Goal: Transaction & Acquisition: Purchase product/service

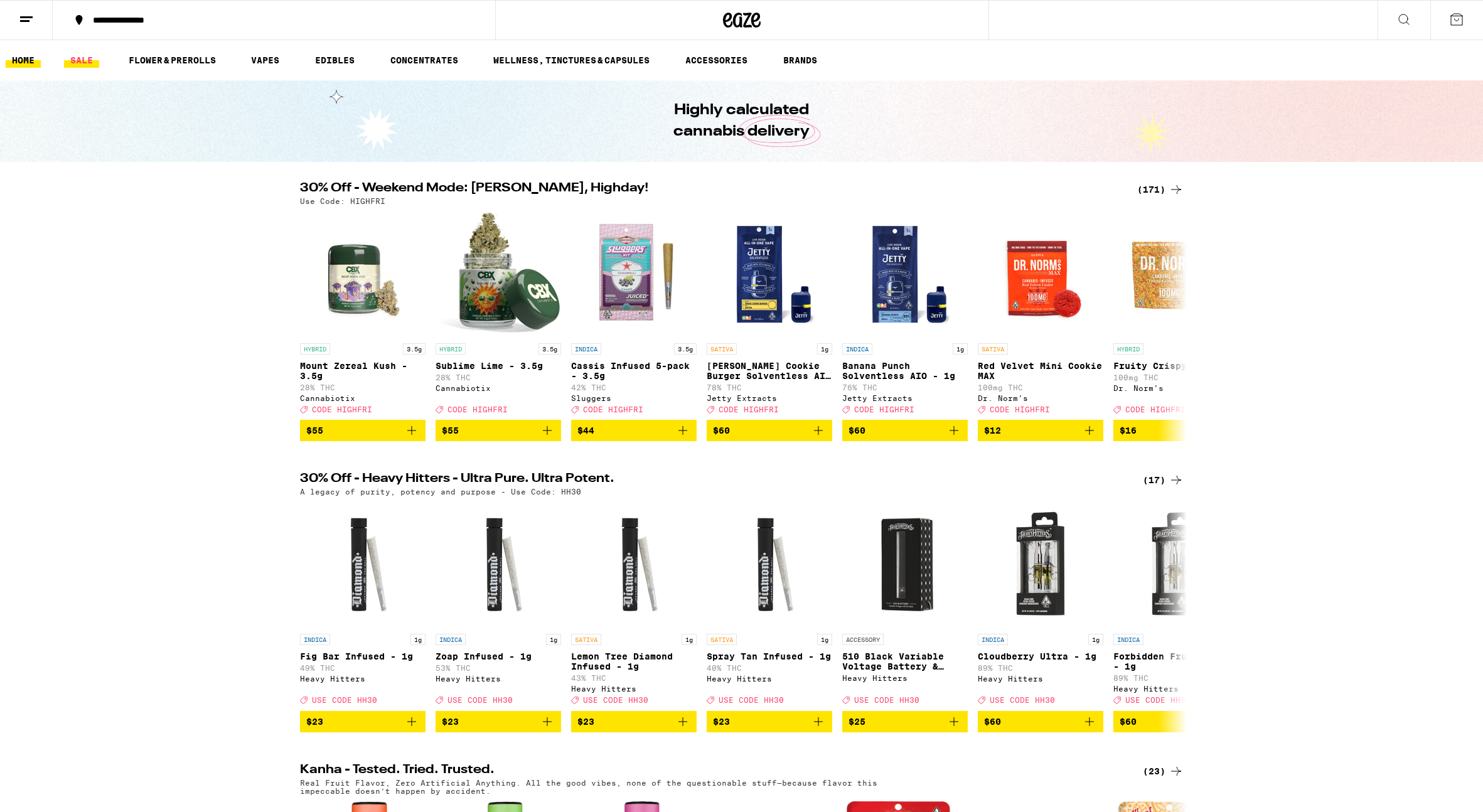
click at [81, 65] on link "SALE" at bounding box center [82, 59] width 35 height 15
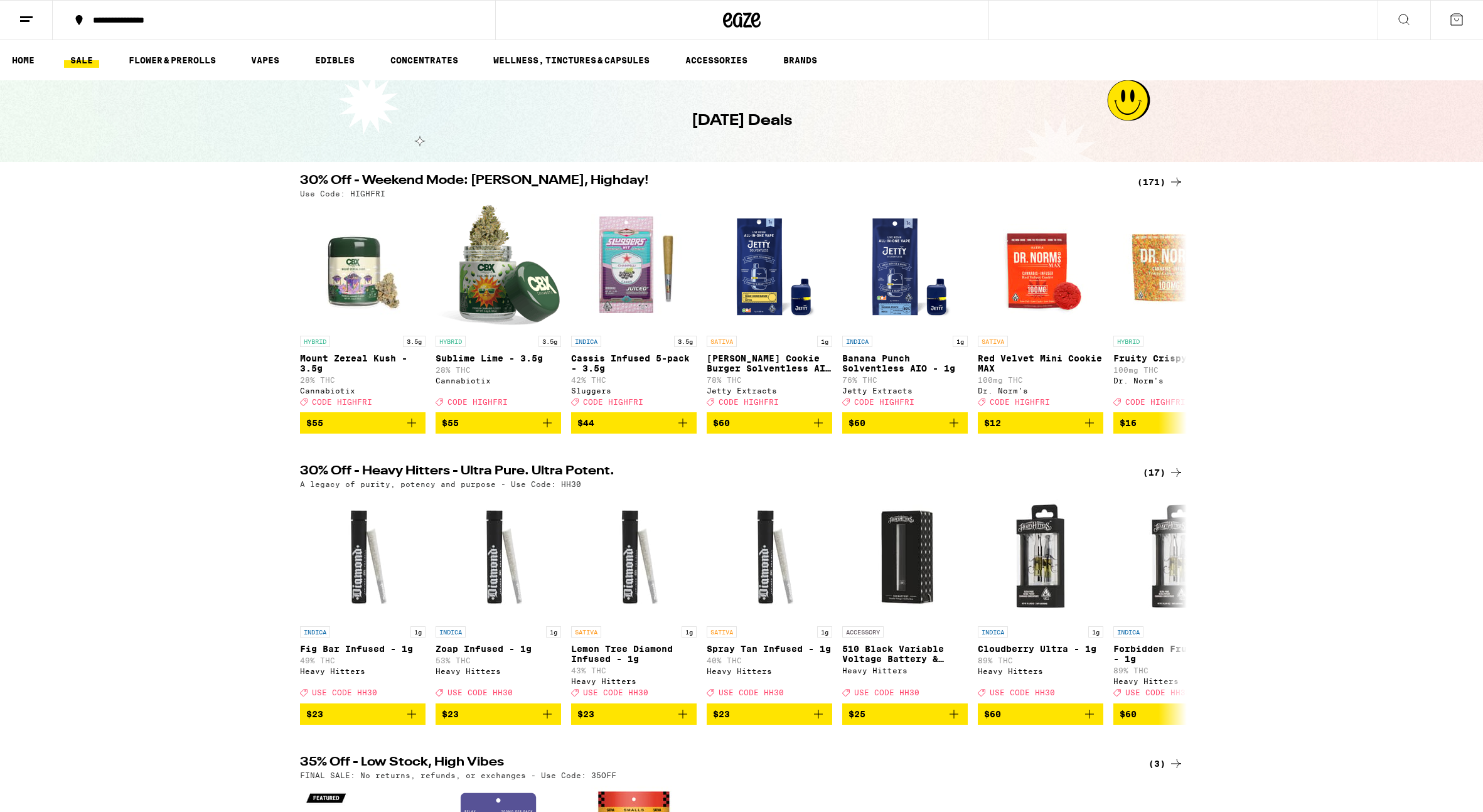
click at [1152, 480] on div "(17)" at bounding box center [1163, 472] width 41 height 15
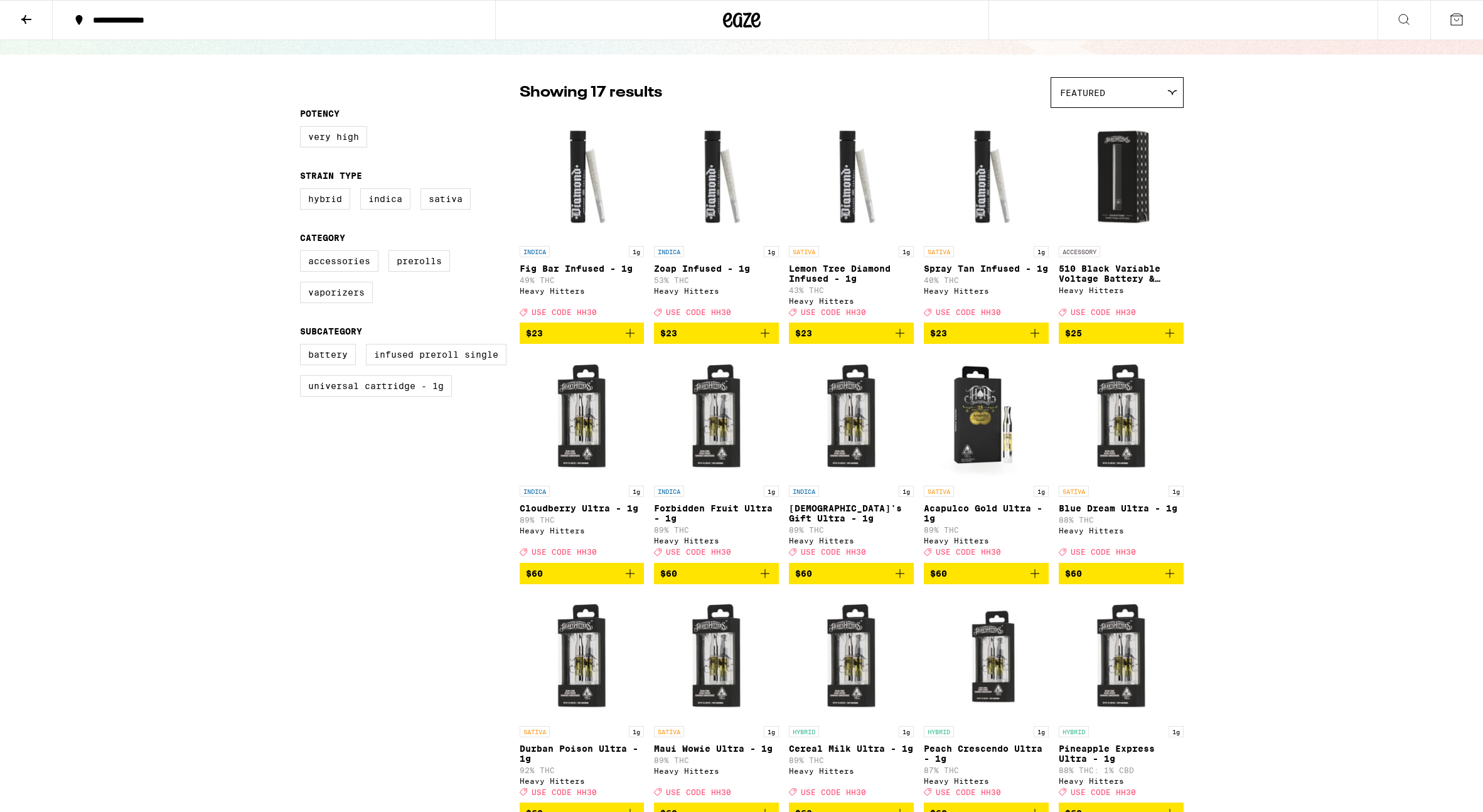
scroll to position [253, 0]
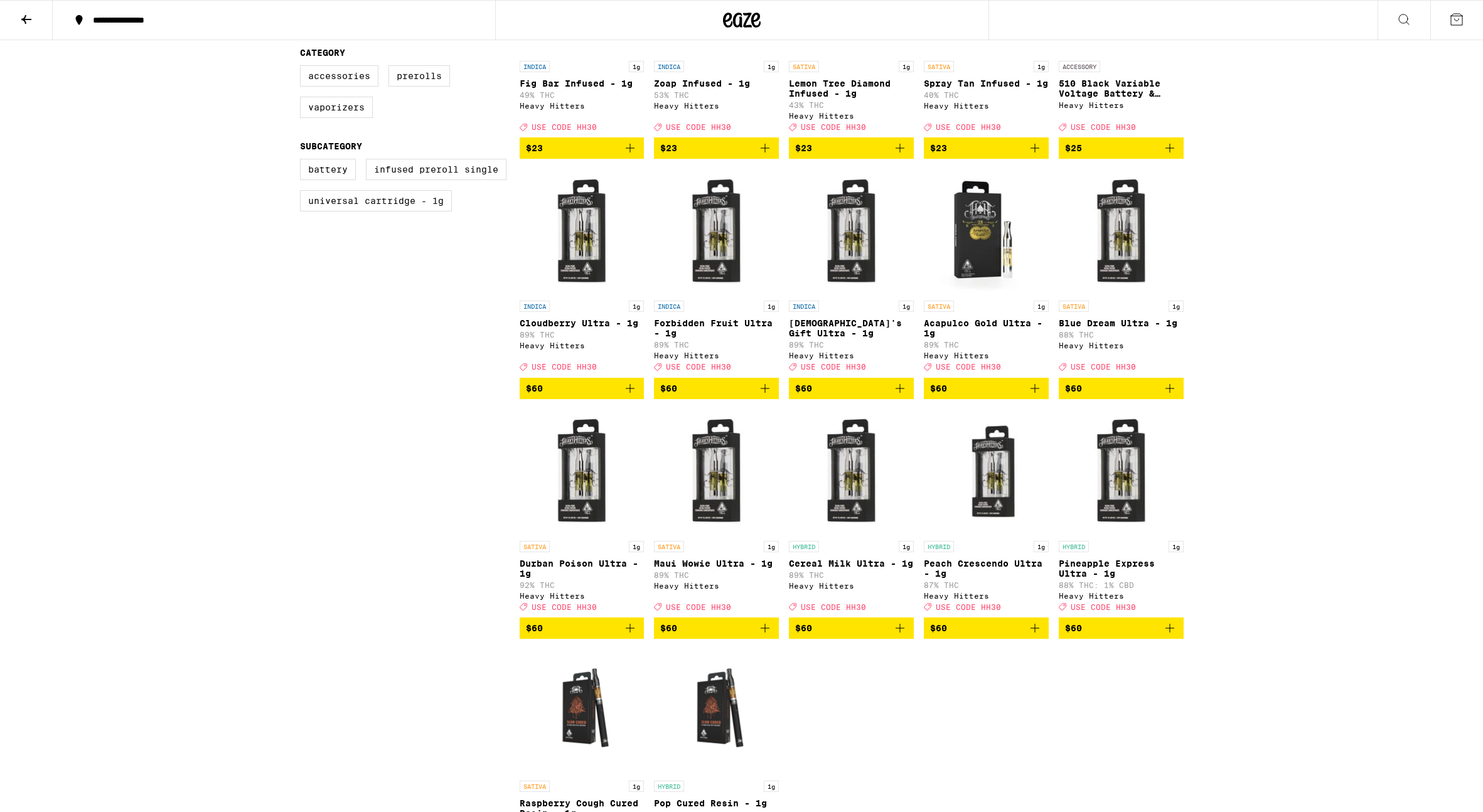
click at [1037, 396] on icon "Add to bag" at bounding box center [1034, 388] width 15 height 15
click at [622, 636] on icon "Add to bag" at bounding box center [629, 628] width 15 height 15
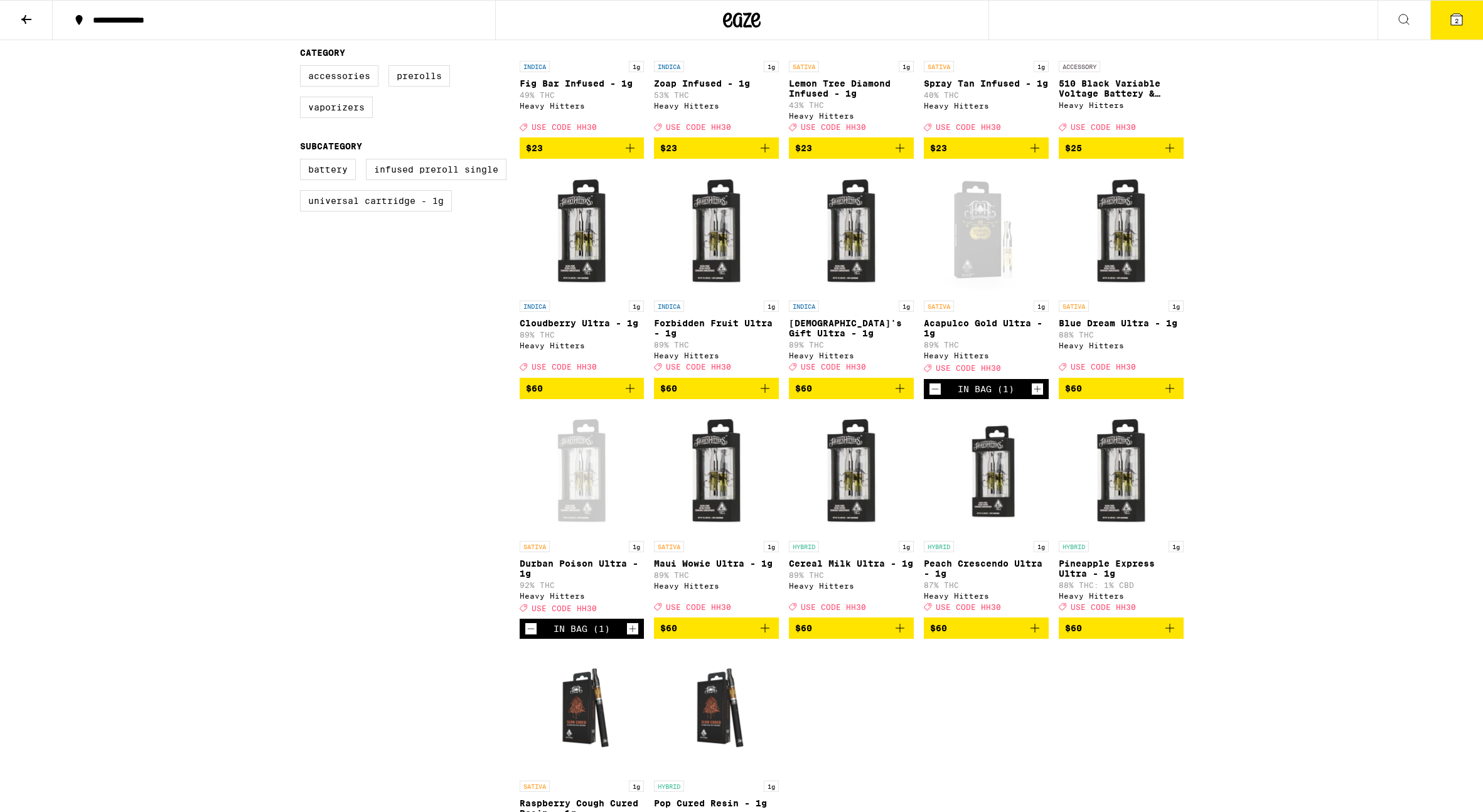
click at [765, 636] on icon "Add to bag" at bounding box center [765, 628] width 15 height 15
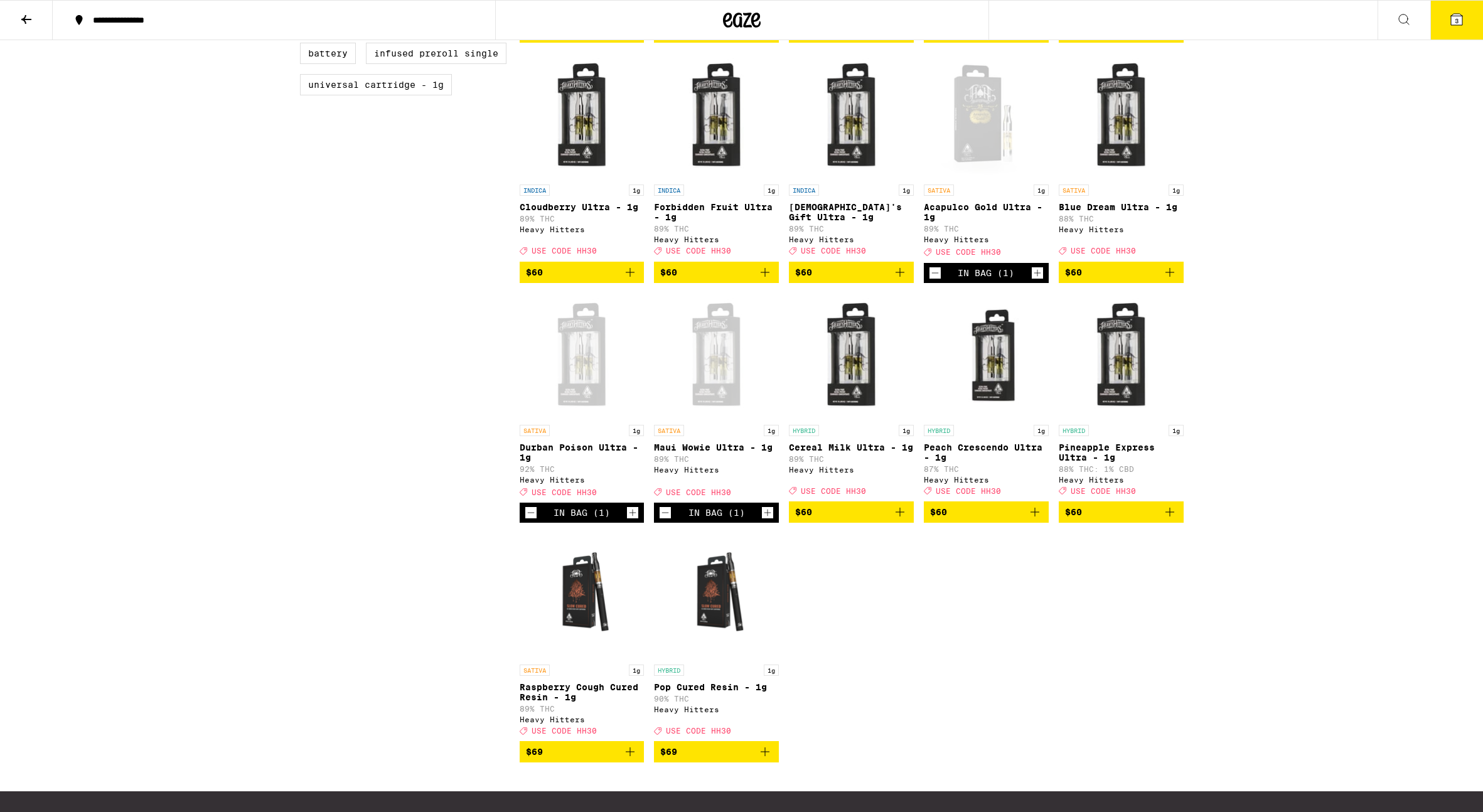
scroll to position [404, 0]
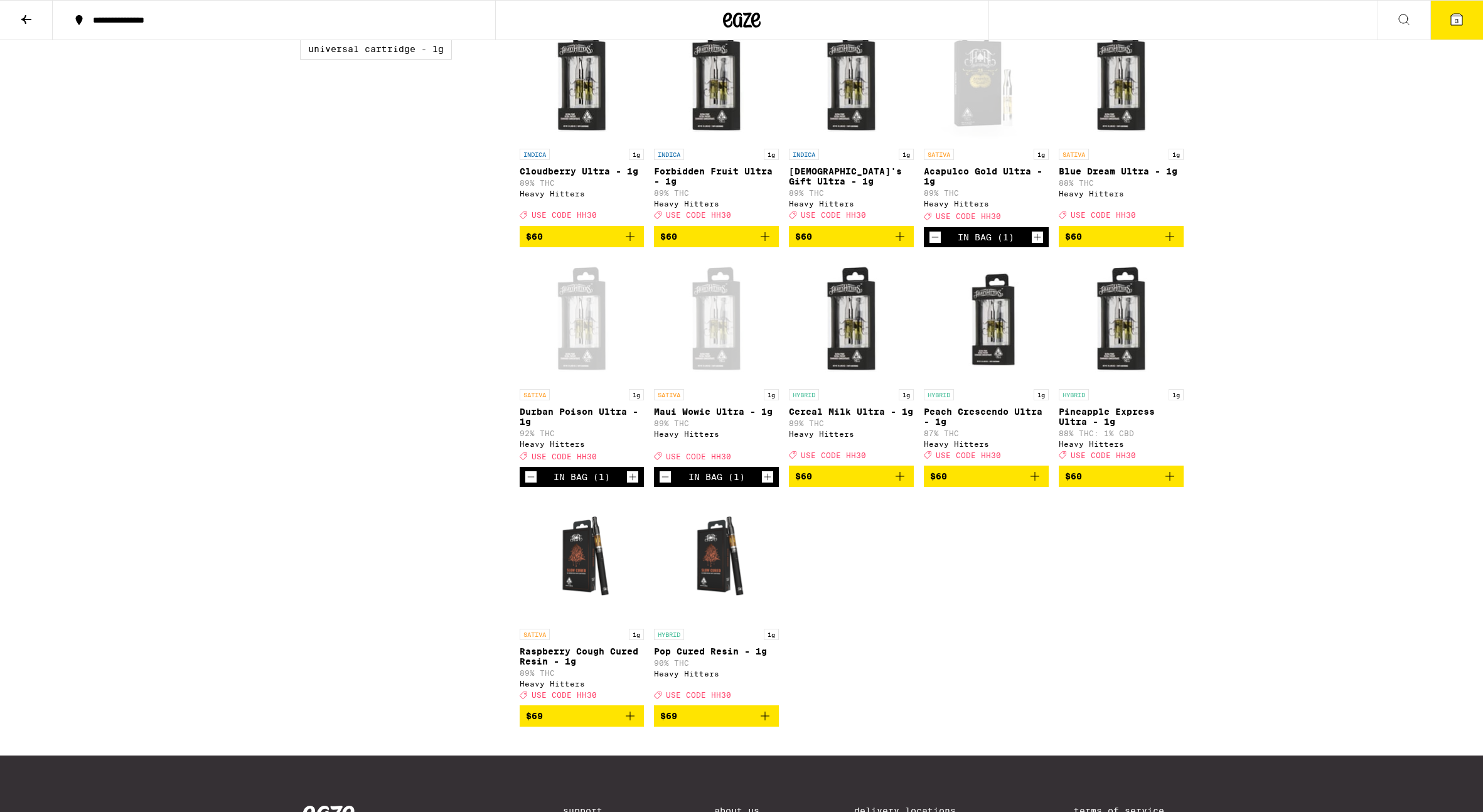
click at [633, 723] on icon "Add to bag" at bounding box center [629, 715] width 15 height 15
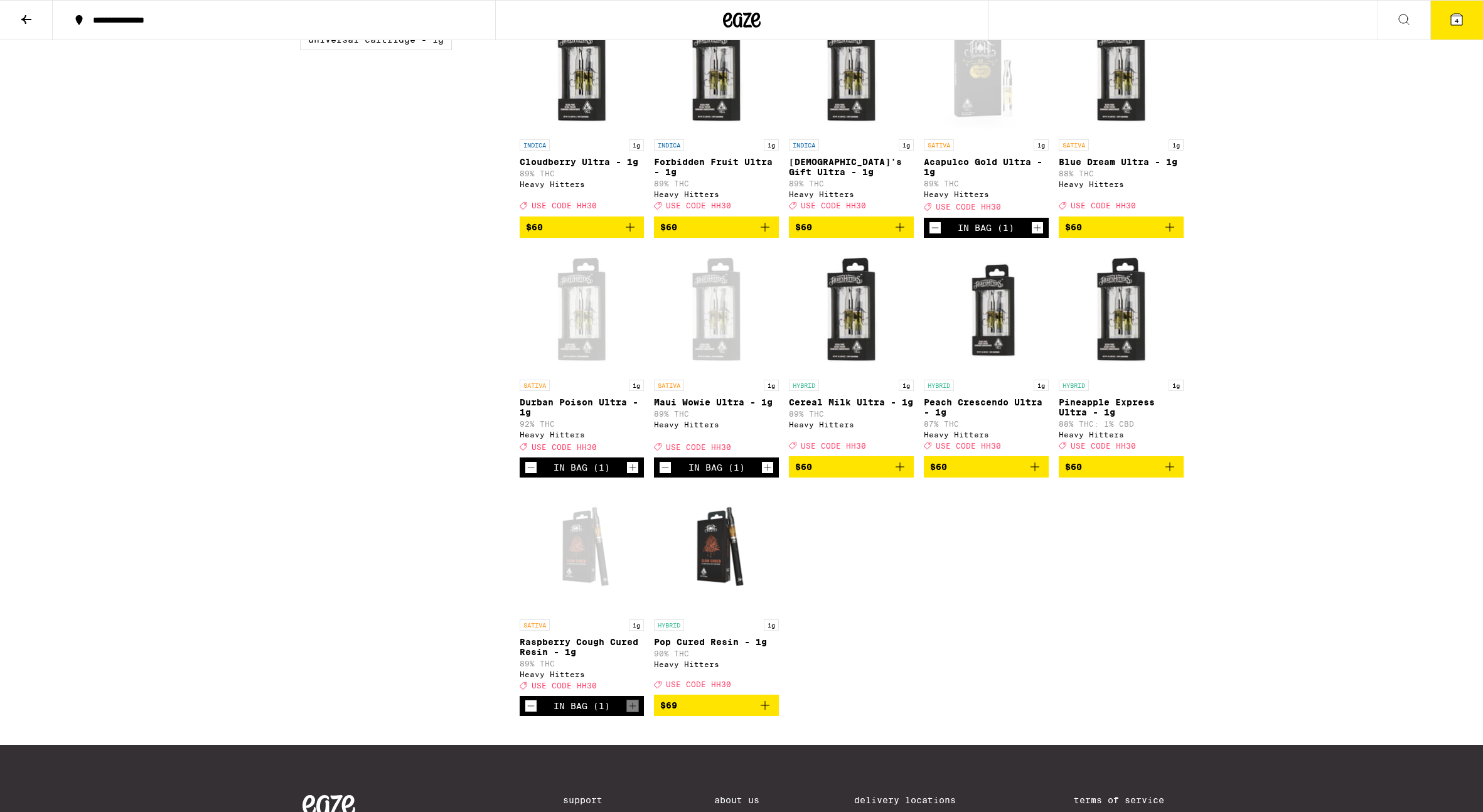
scroll to position [392, 0]
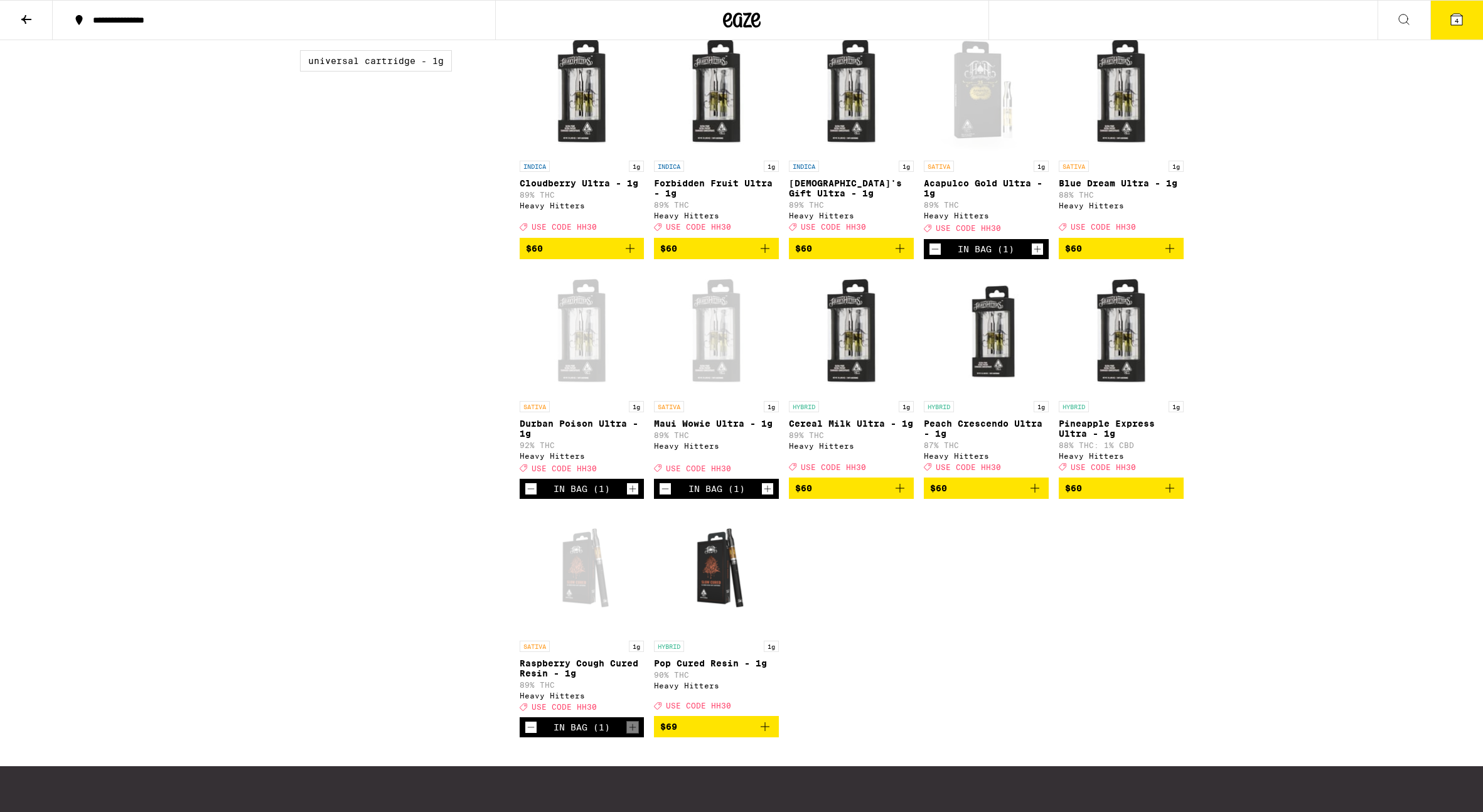
click at [1170, 256] on icon "Add to bag" at bounding box center [1169, 248] width 15 height 15
click at [1457, 21] on span "5" at bounding box center [1456, 20] width 4 height 7
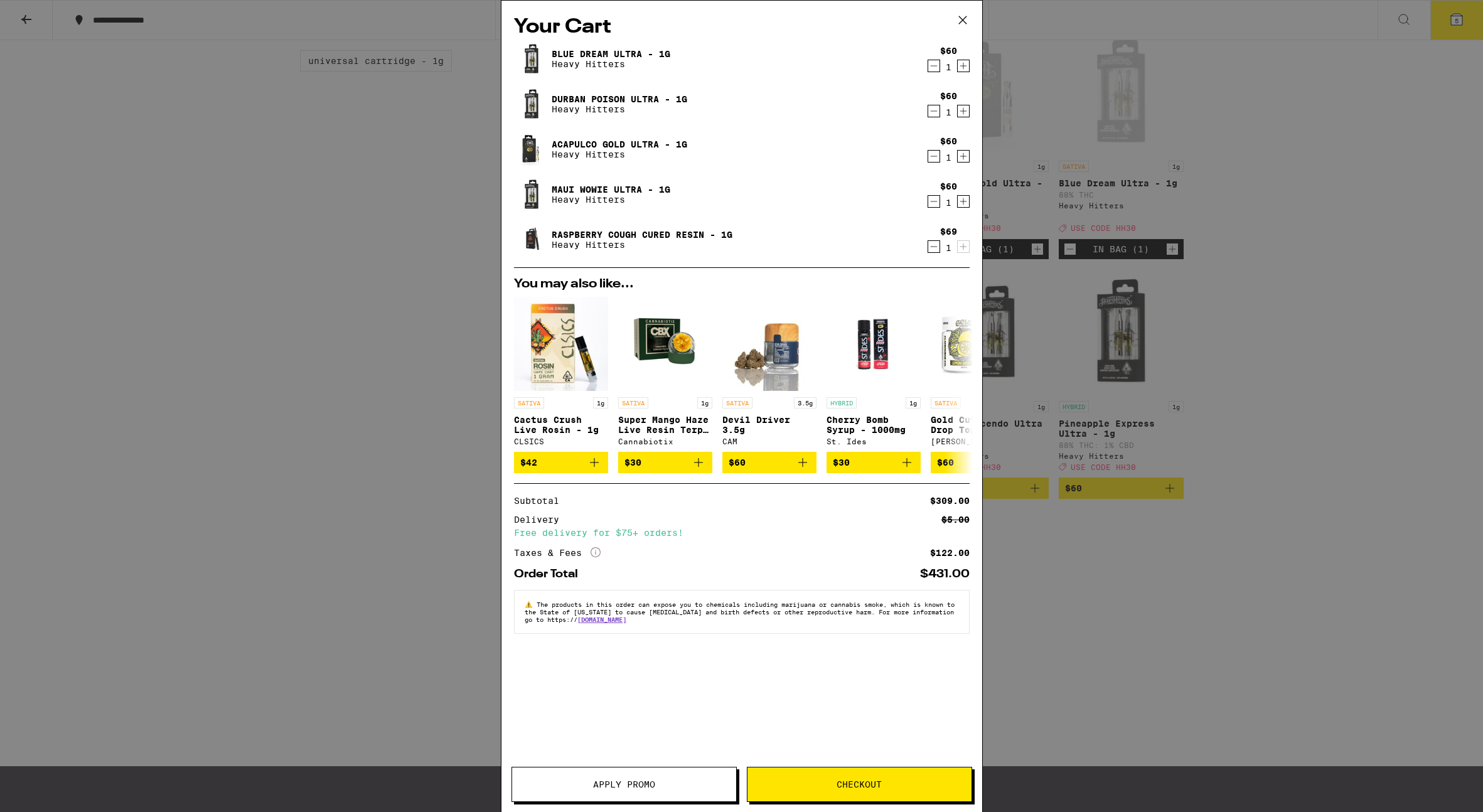
click at [566, 796] on button "Apply Promo" at bounding box center [624, 785] width 225 height 35
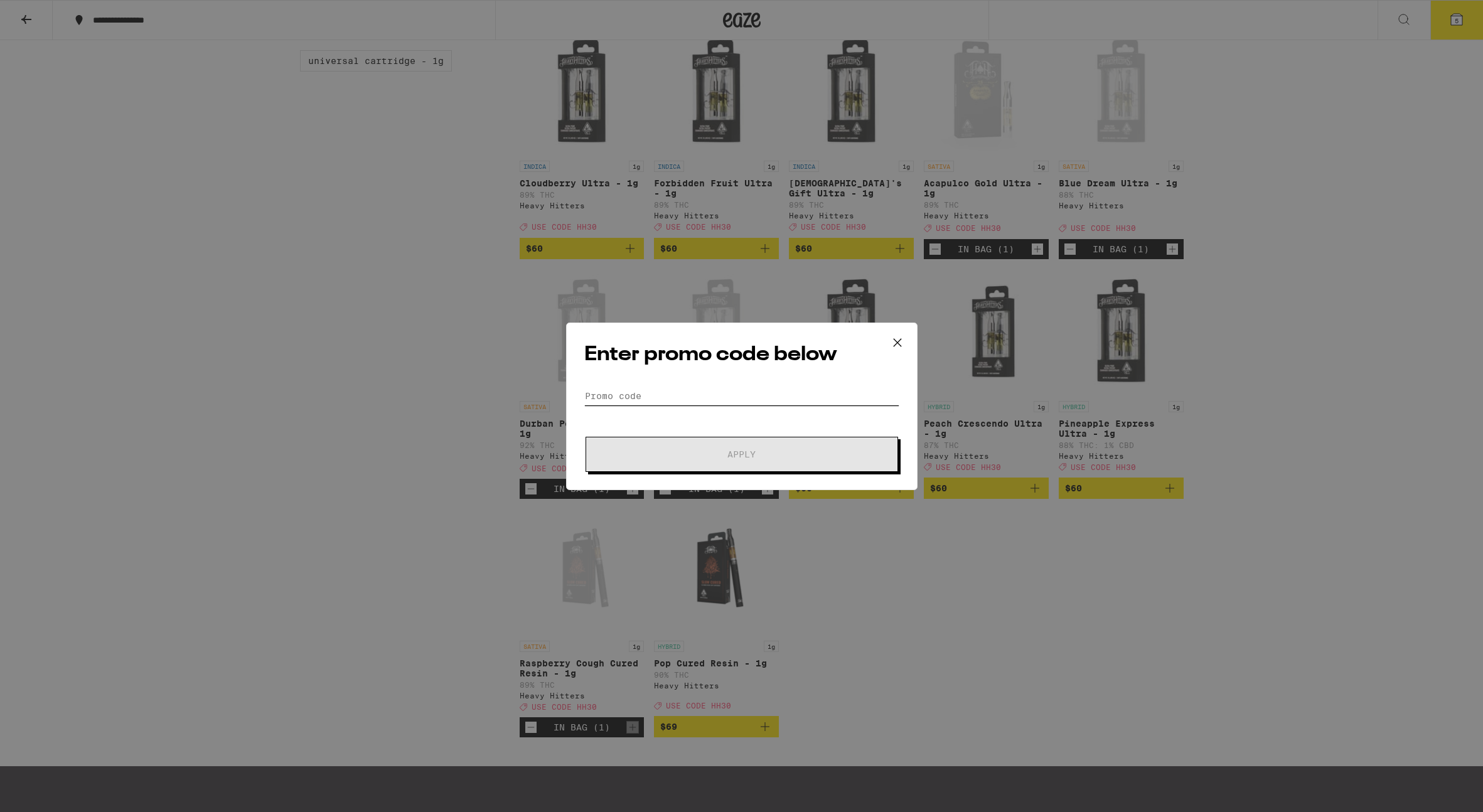
click at [660, 399] on input "Promo Code" at bounding box center [741, 395] width 315 height 19
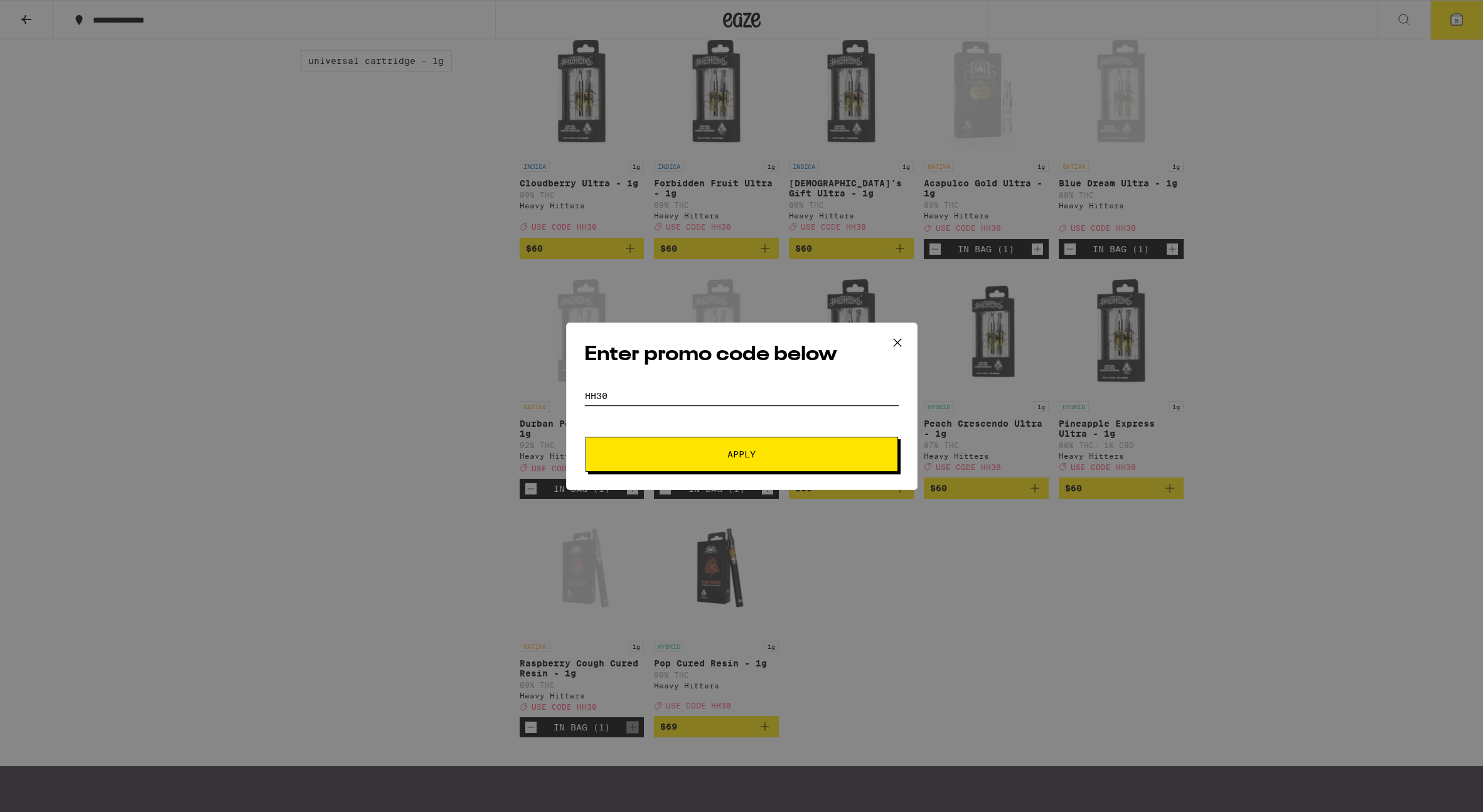
type input "HH30"
click at [778, 457] on span "Apply" at bounding box center [741, 455] width 226 height 9
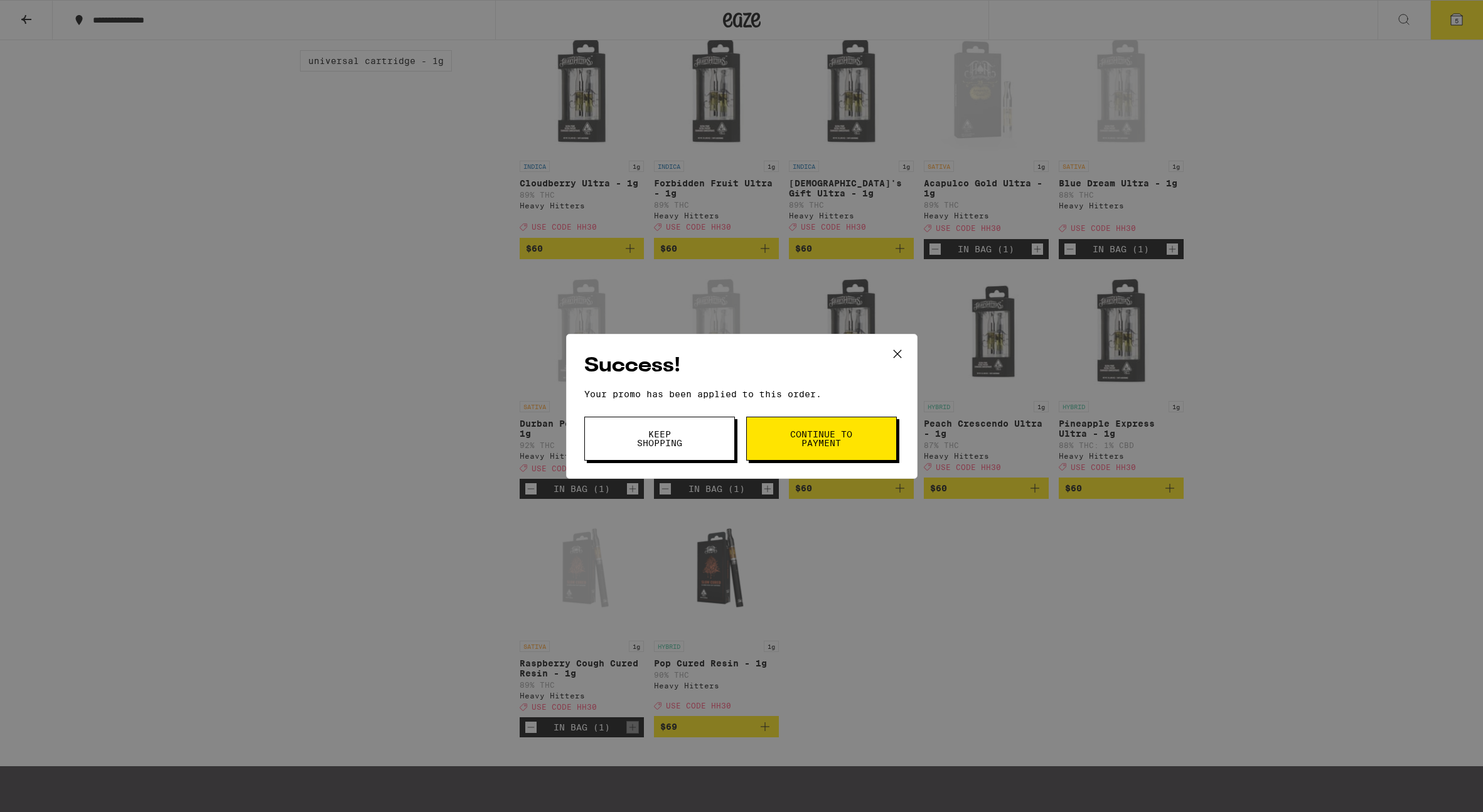
click at [774, 437] on button "Continue to payment" at bounding box center [822, 439] width 151 height 44
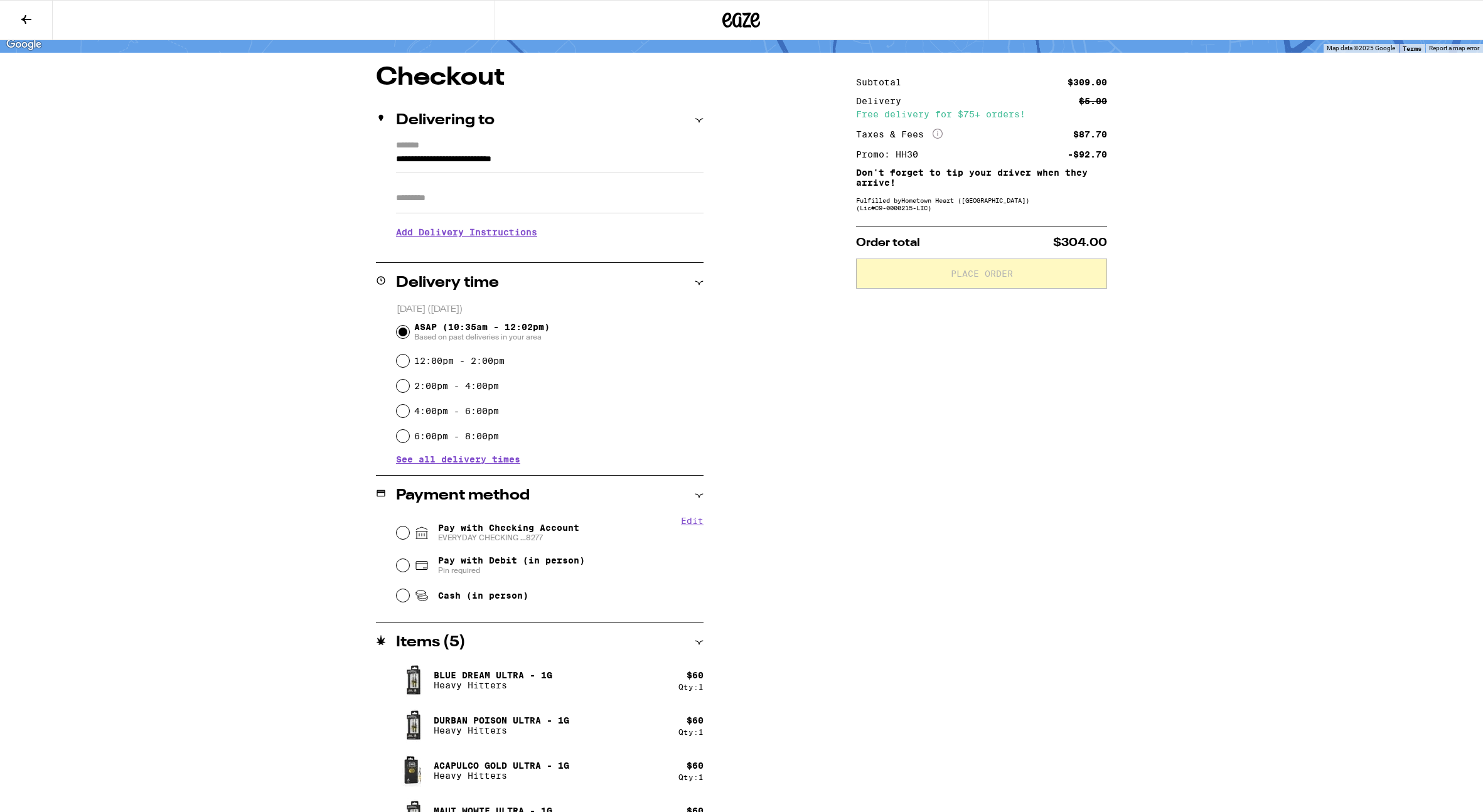
scroll to position [164, 0]
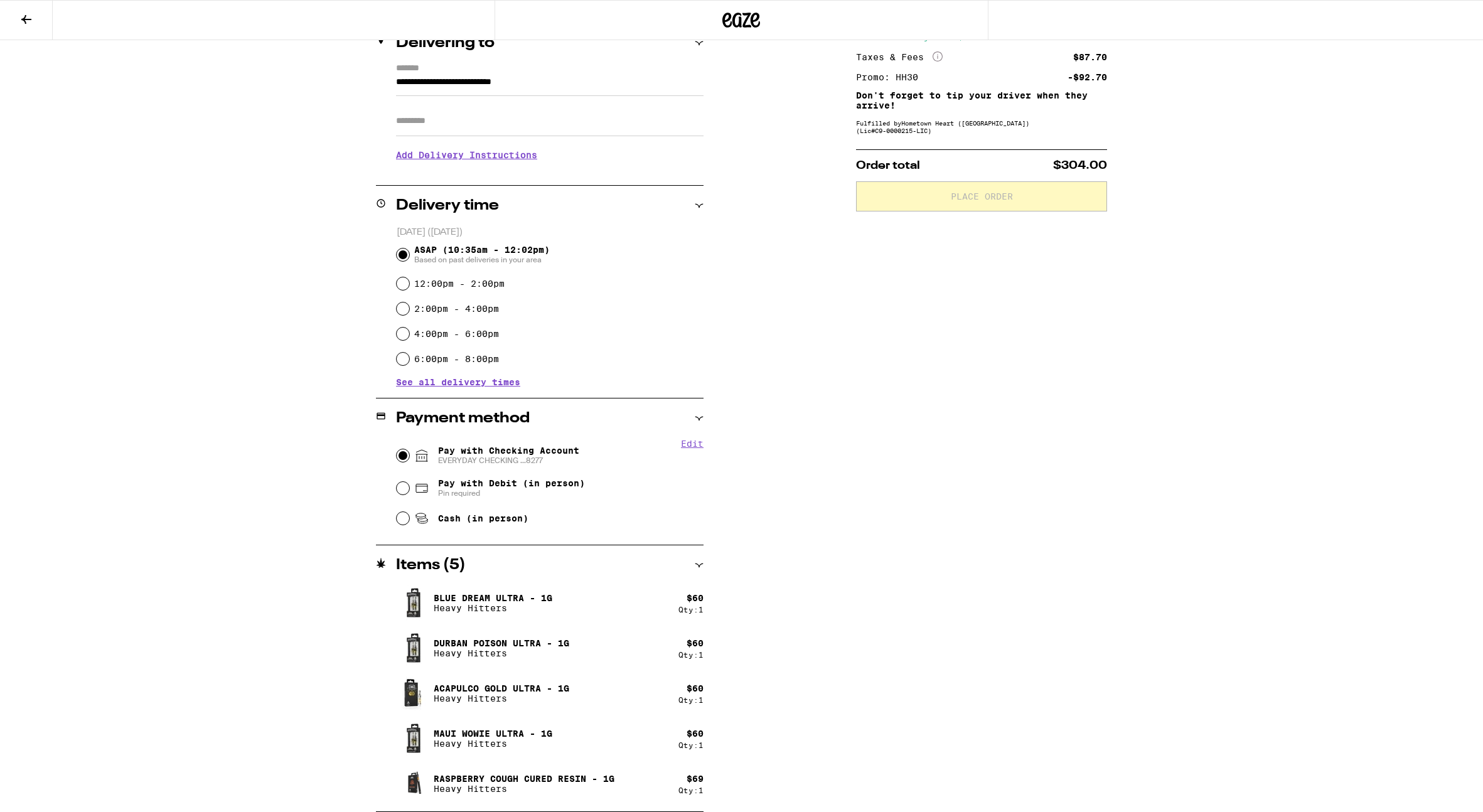
click at [402, 453] on input "Pay with Checking Account EVERYDAY CHECKING ...8277" at bounding box center [402, 456] width 12 height 12
radio input "true"
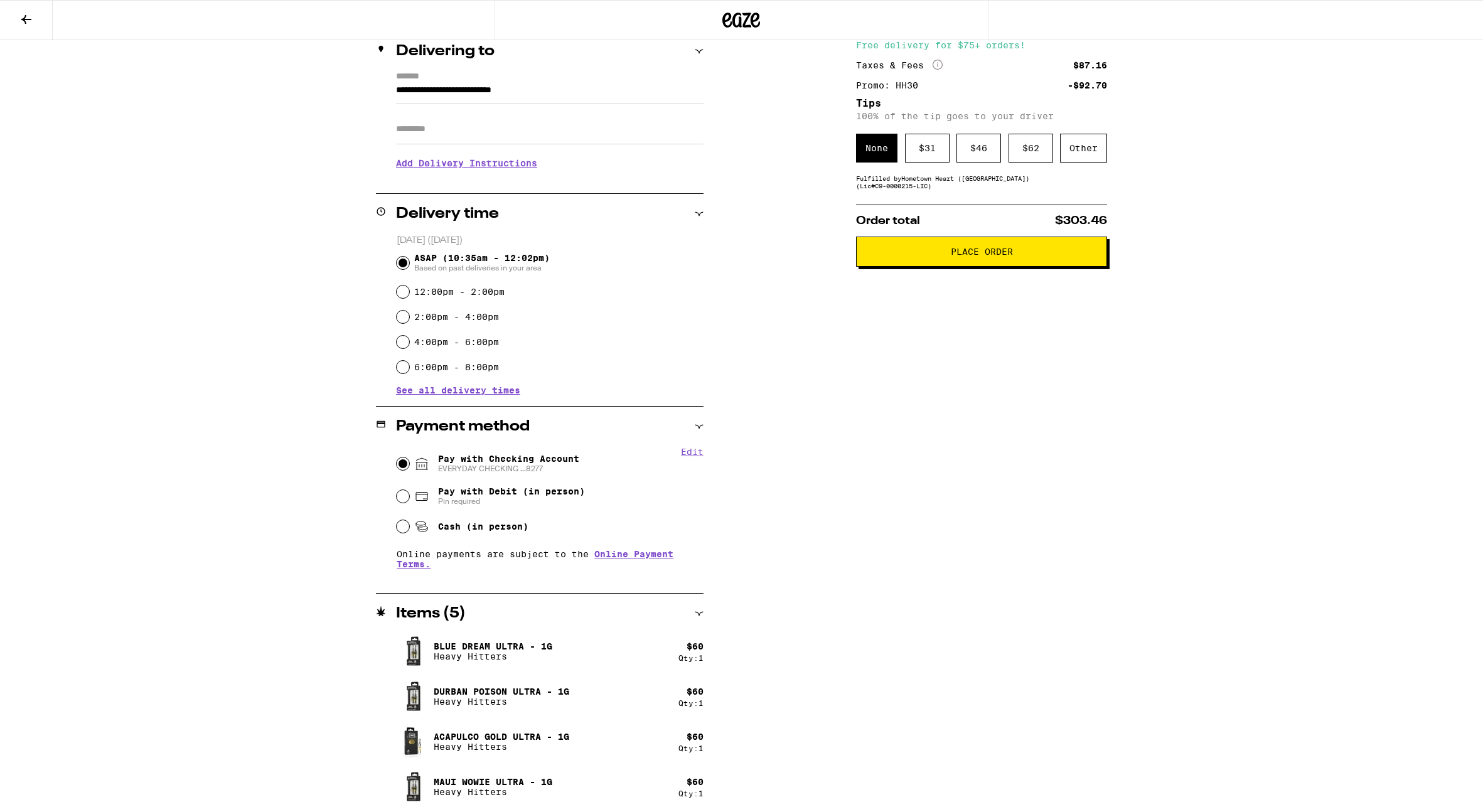
scroll to position [0, 0]
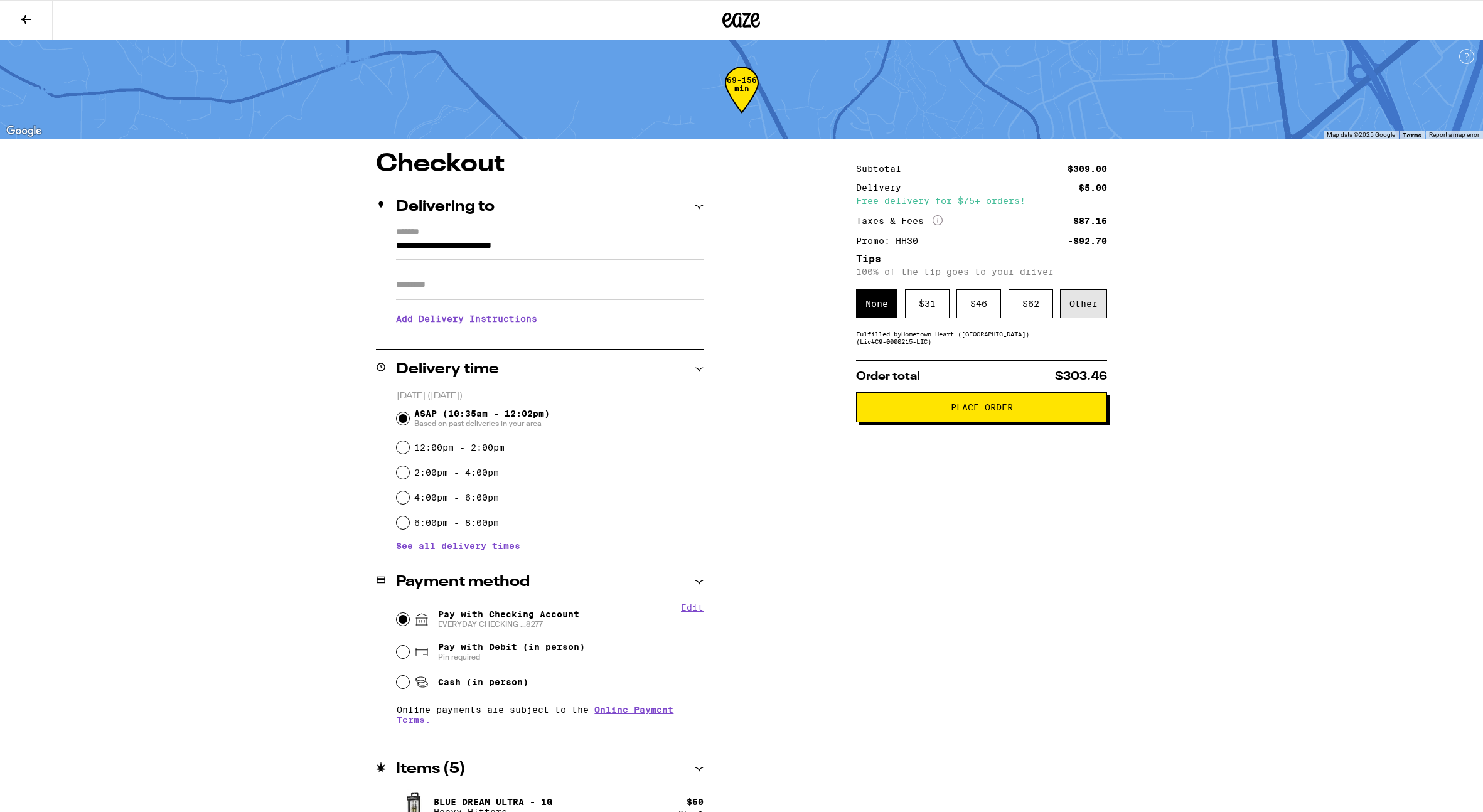
click at [1089, 294] on div "Other" at bounding box center [1083, 303] width 47 height 29
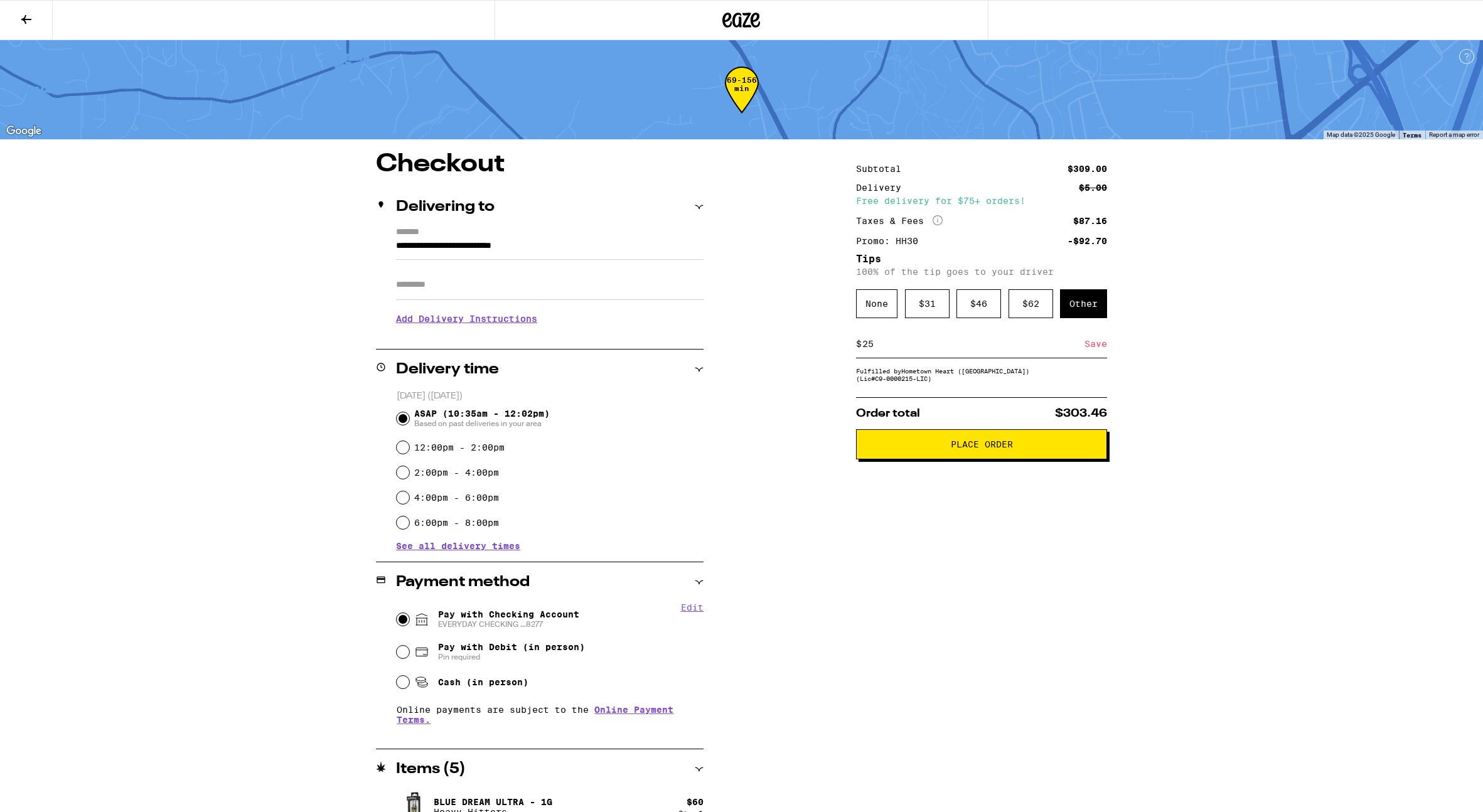
type input "25"
click at [1088, 347] on div "Save" at bounding box center [1095, 343] width 22 height 27
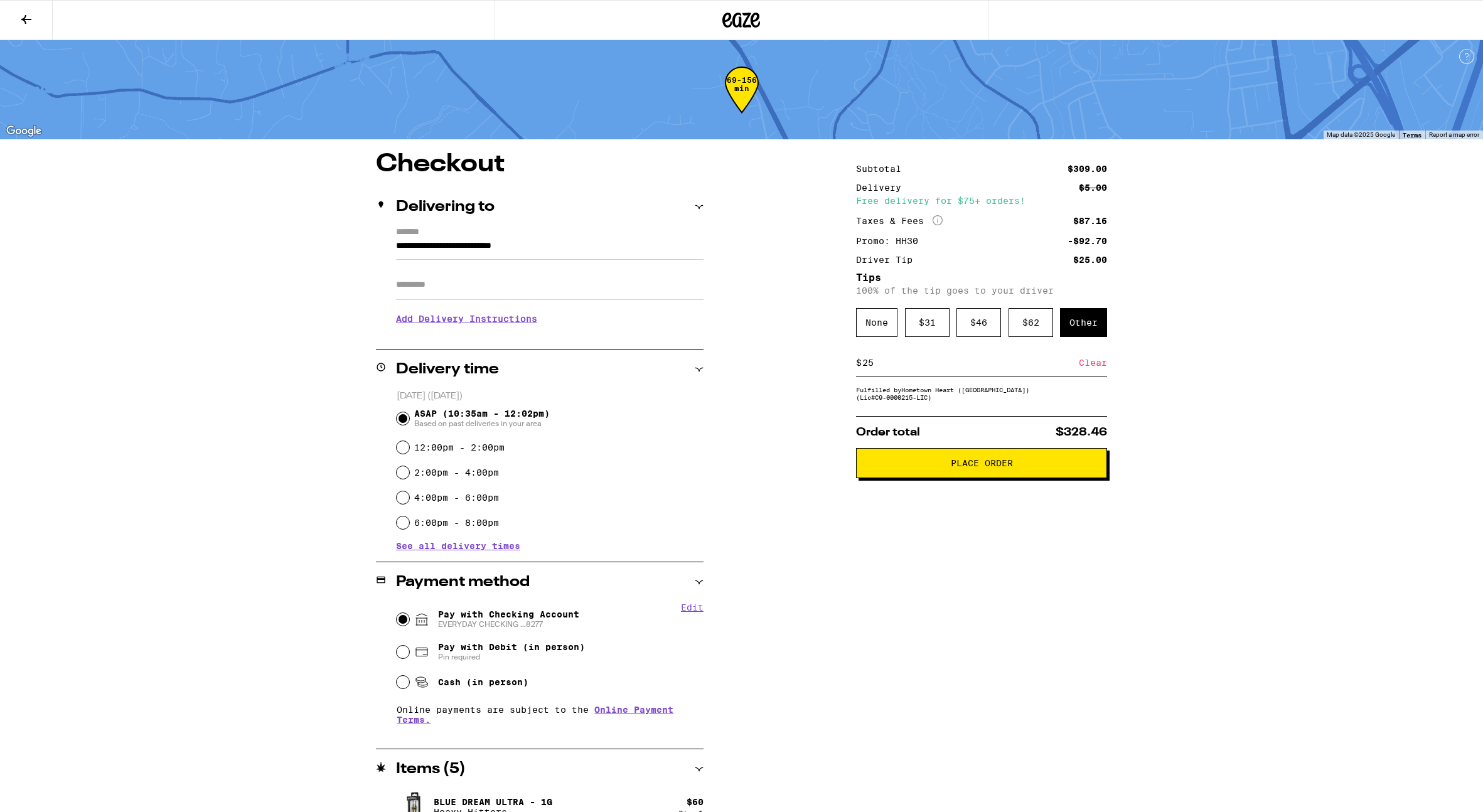
click at [979, 467] on span "Place Order" at bounding box center [982, 464] width 62 height 9
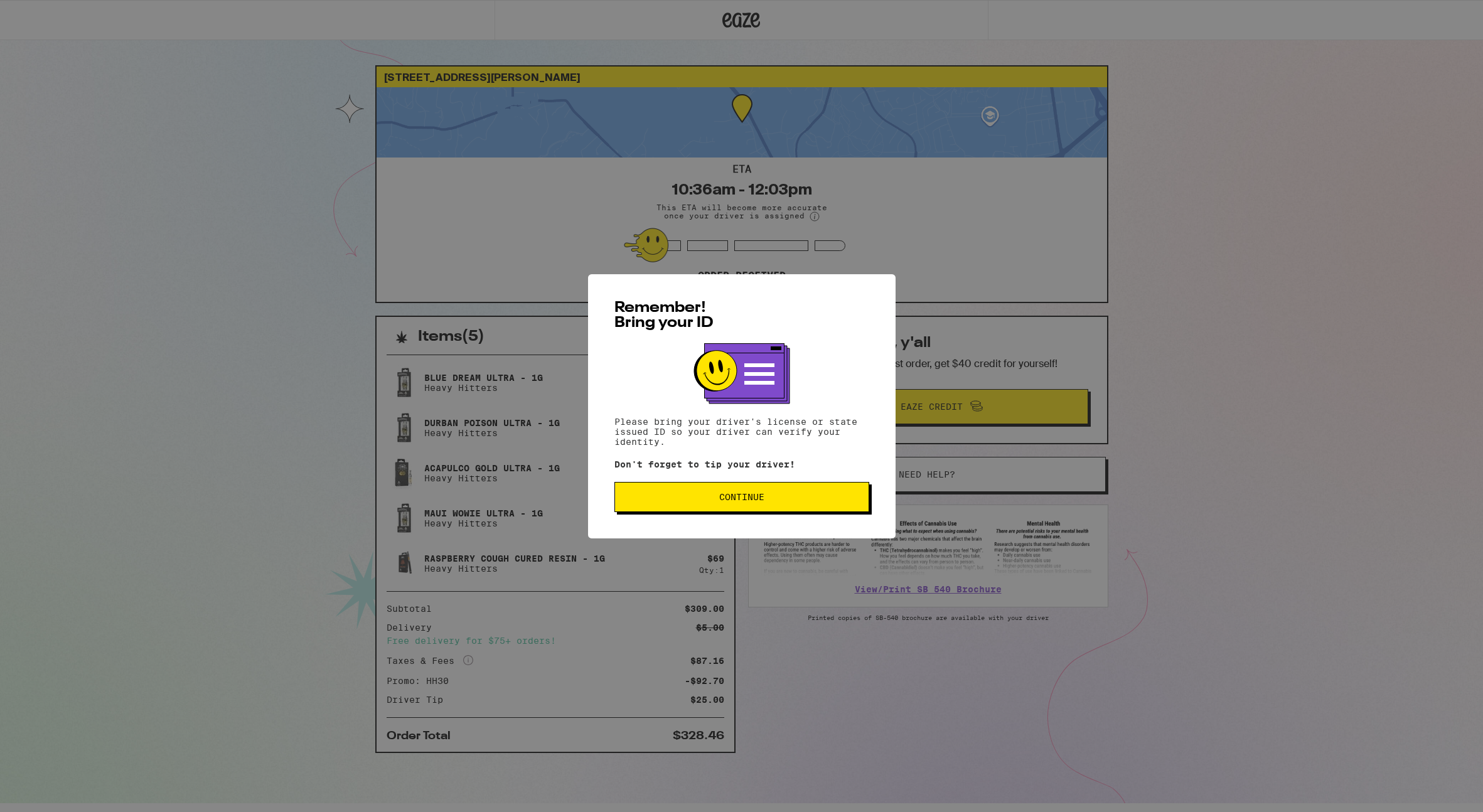
click at [764, 512] on button "Continue" at bounding box center [741, 497] width 254 height 30
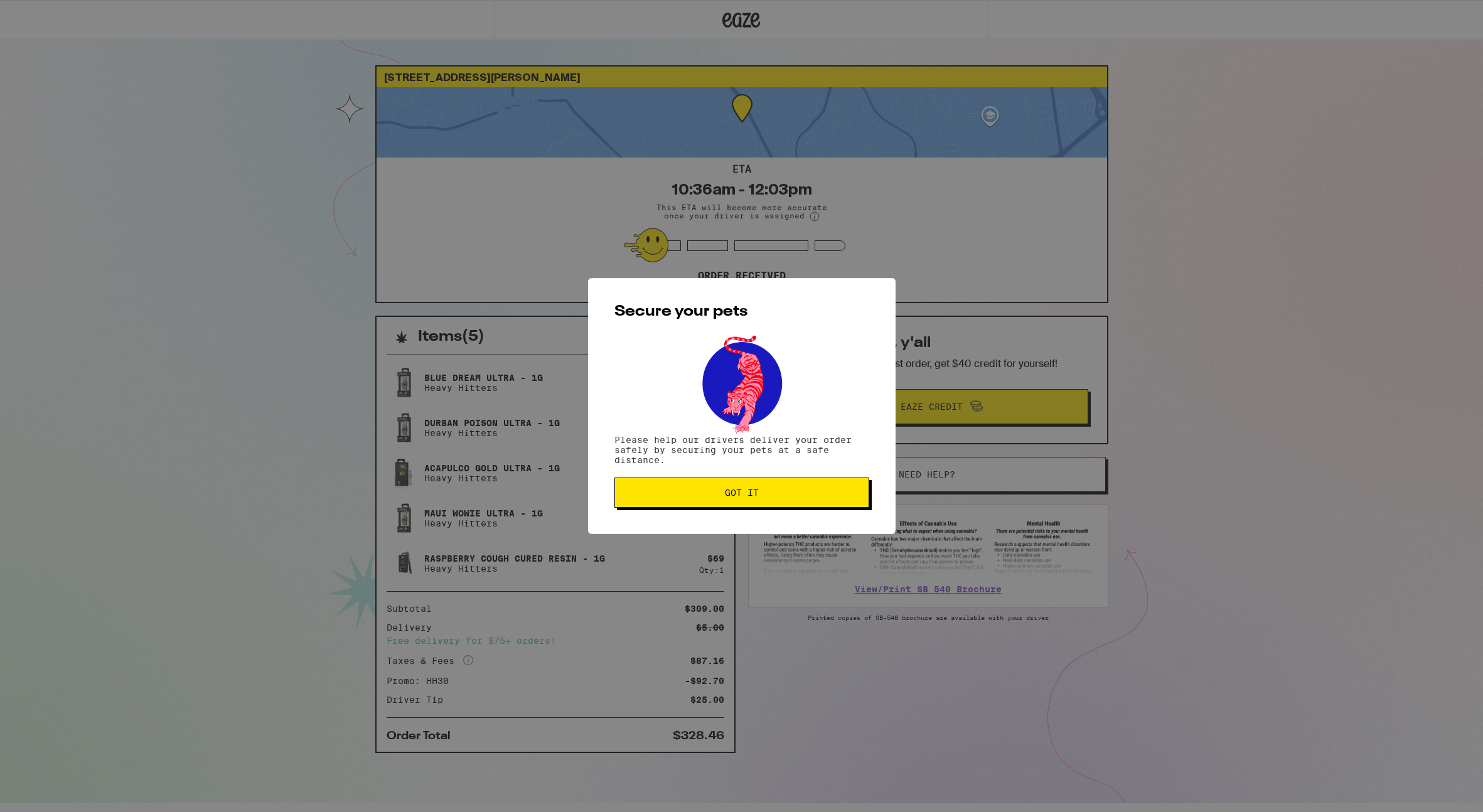
click at [765, 503] on button "Got it" at bounding box center [741, 493] width 254 height 30
